Goal: Check status: Check status

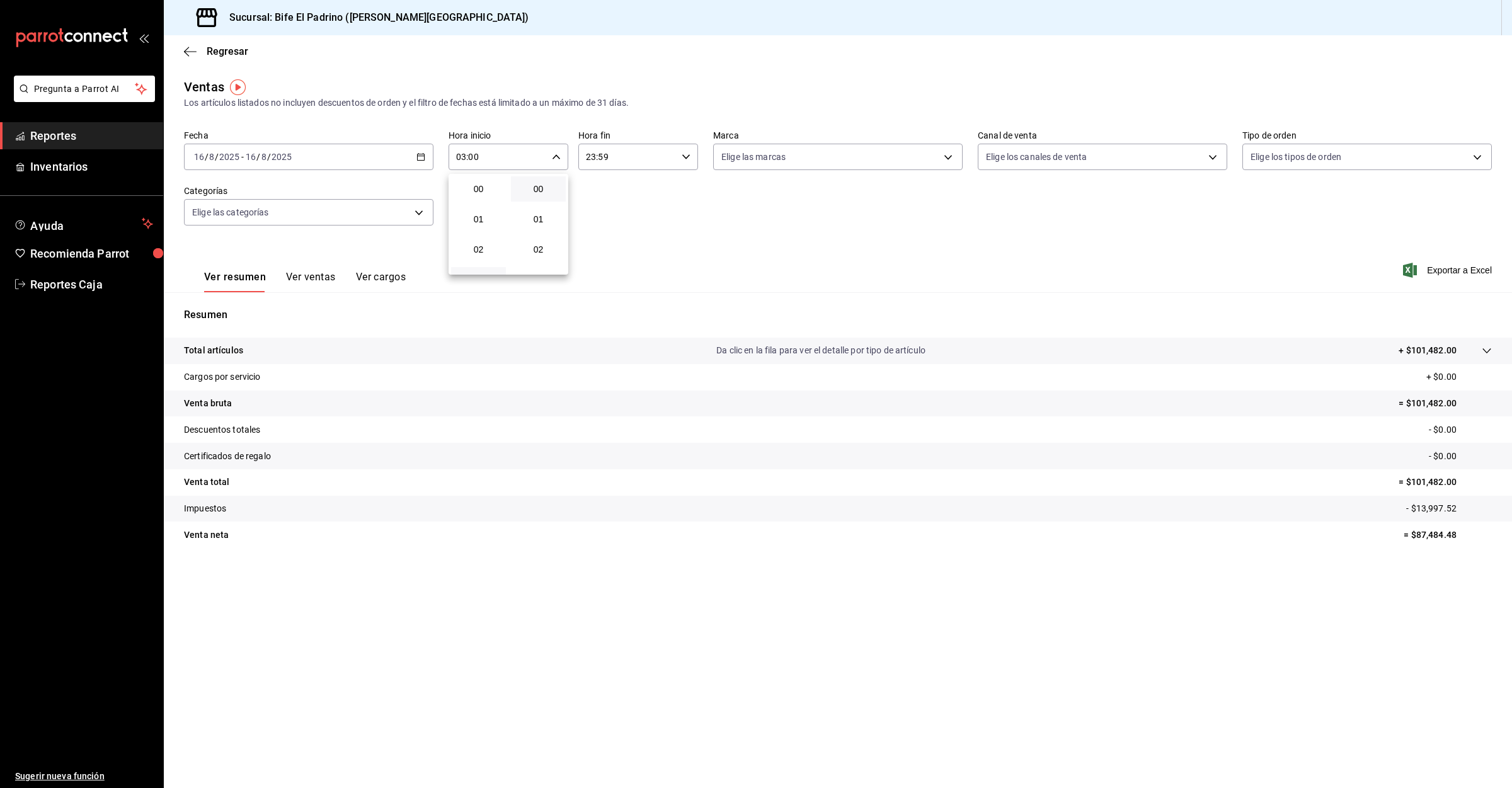
click at [61, 134] on div at bounding box center [756, 394] width 1512 height 788
click at [54, 140] on span "Reportes" at bounding box center [92, 136] width 123 height 17
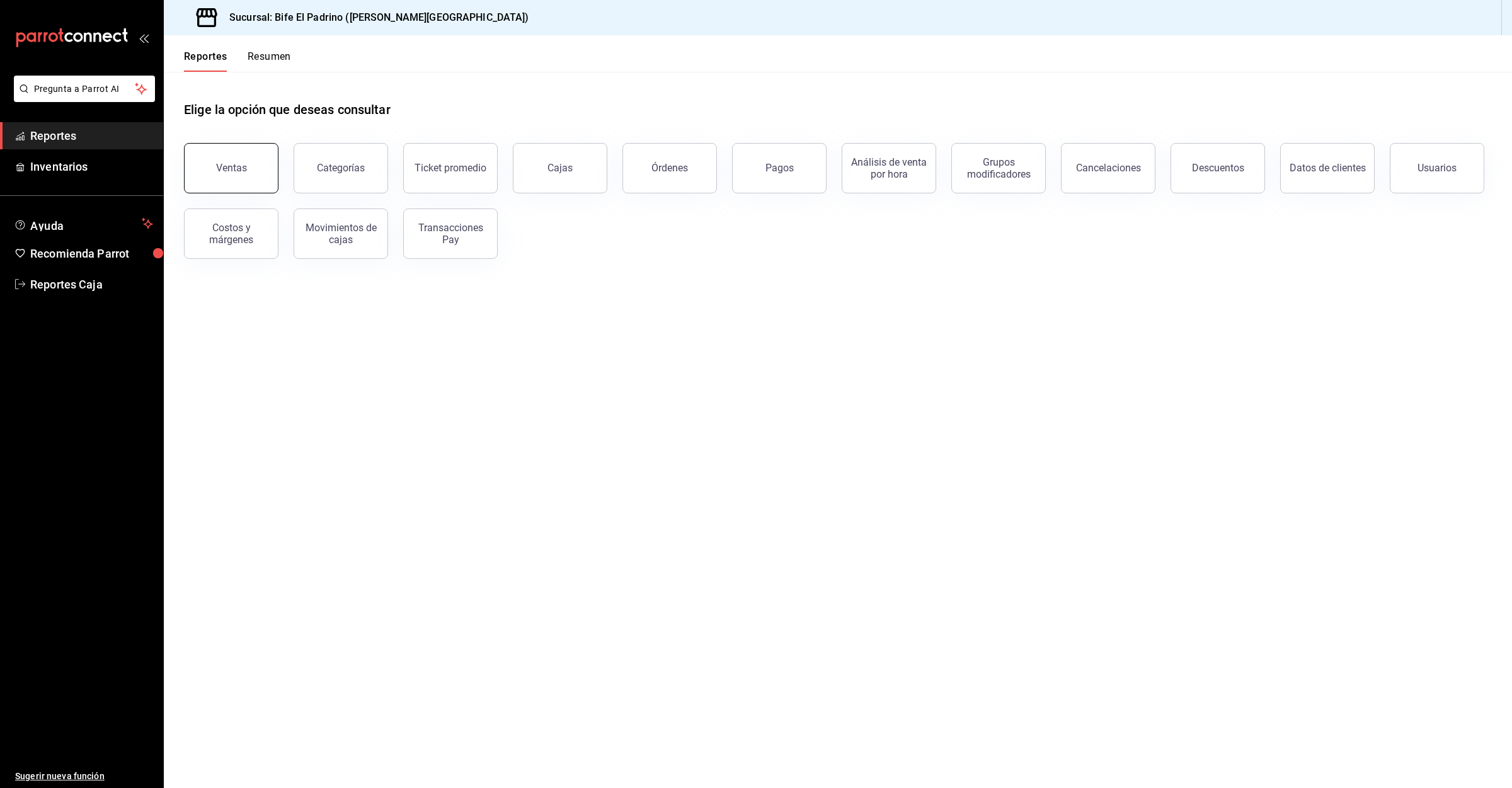
click at [244, 168] on div "Ventas" at bounding box center [231, 168] width 31 height 12
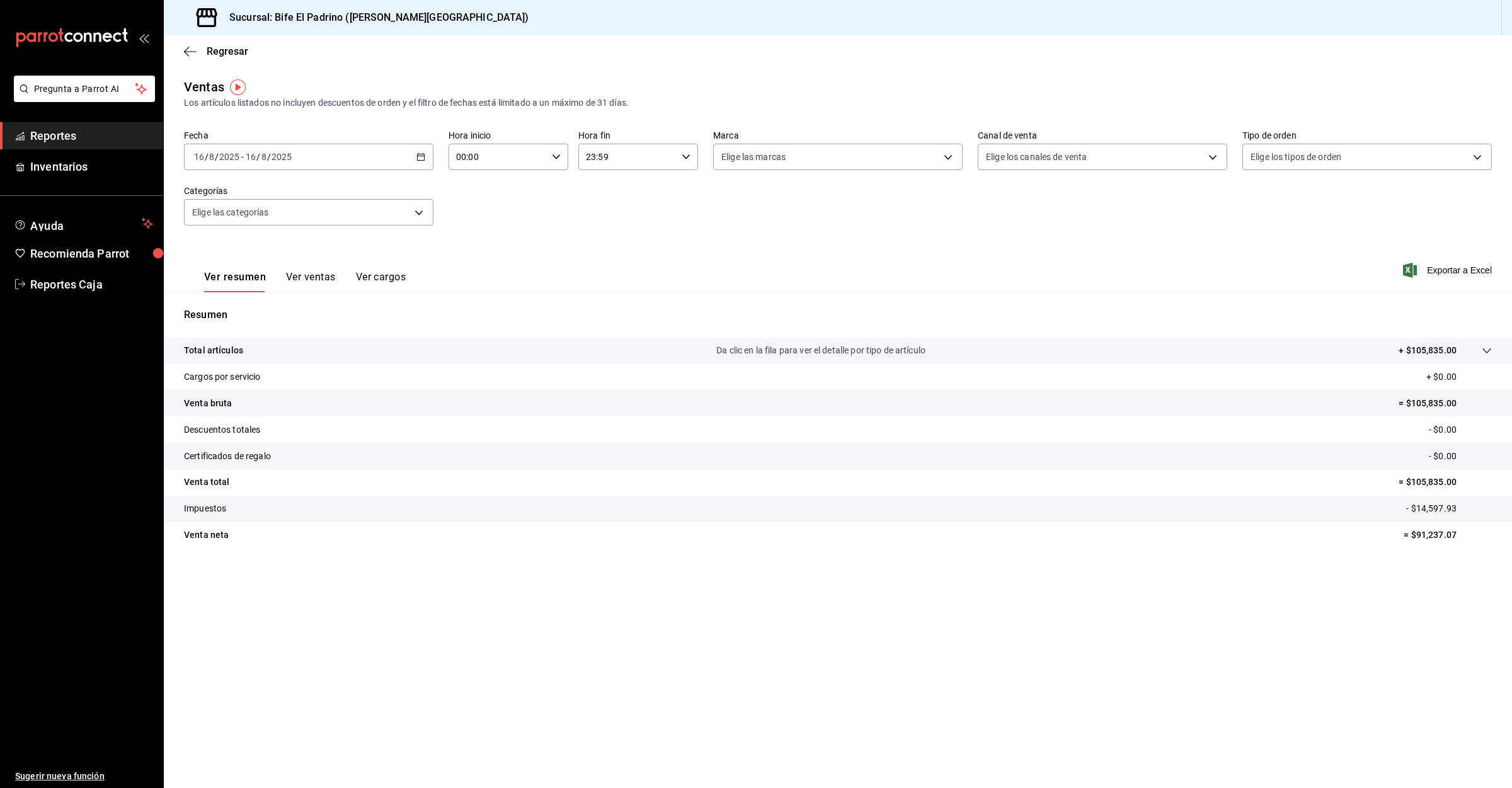
click at [511, 157] on input "00:00" at bounding box center [497, 156] width 98 height 25
click at [484, 267] on button "03" at bounding box center [479, 279] width 55 height 25
type input "03:00"
